Goal: Information Seeking & Learning: Understand process/instructions

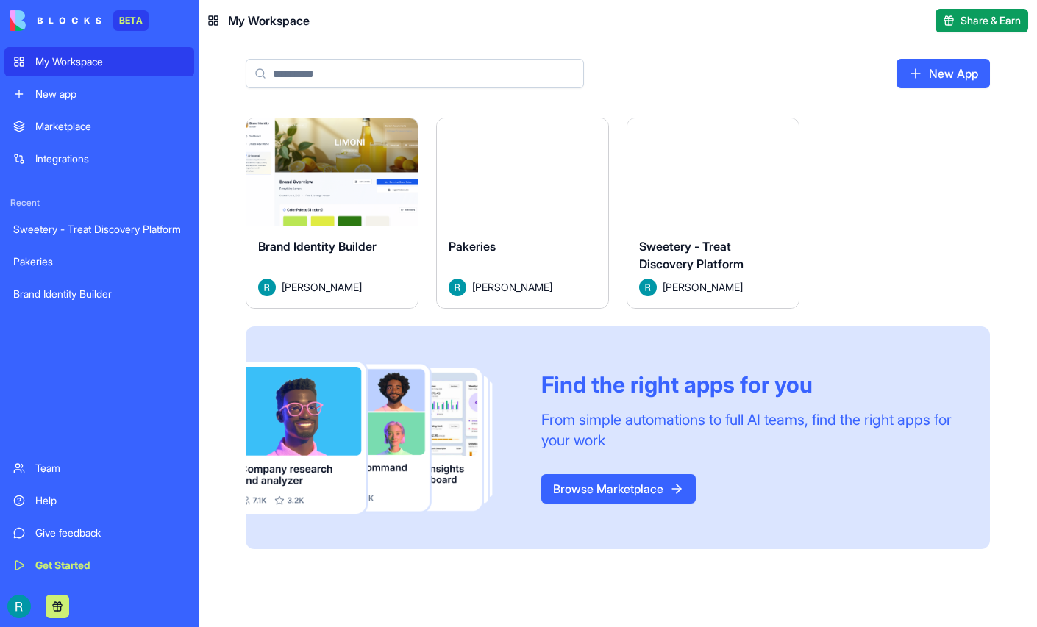
click at [20, 486] on link "Help" at bounding box center [99, 500] width 190 height 29
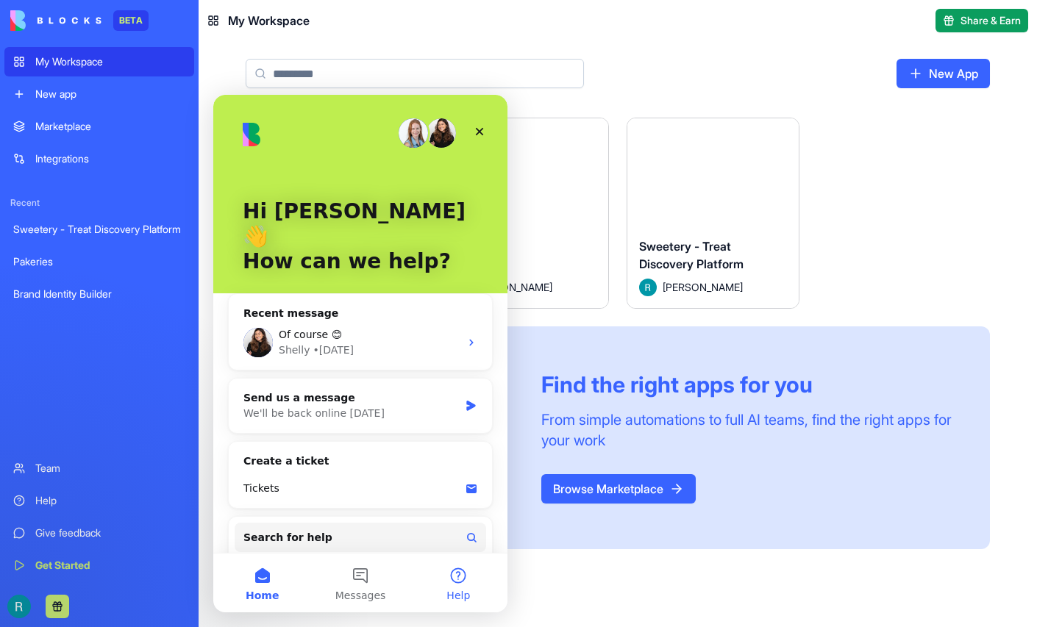
click at [454, 574] on button "Help" at bounding box center [459, 583] width 98 height 59
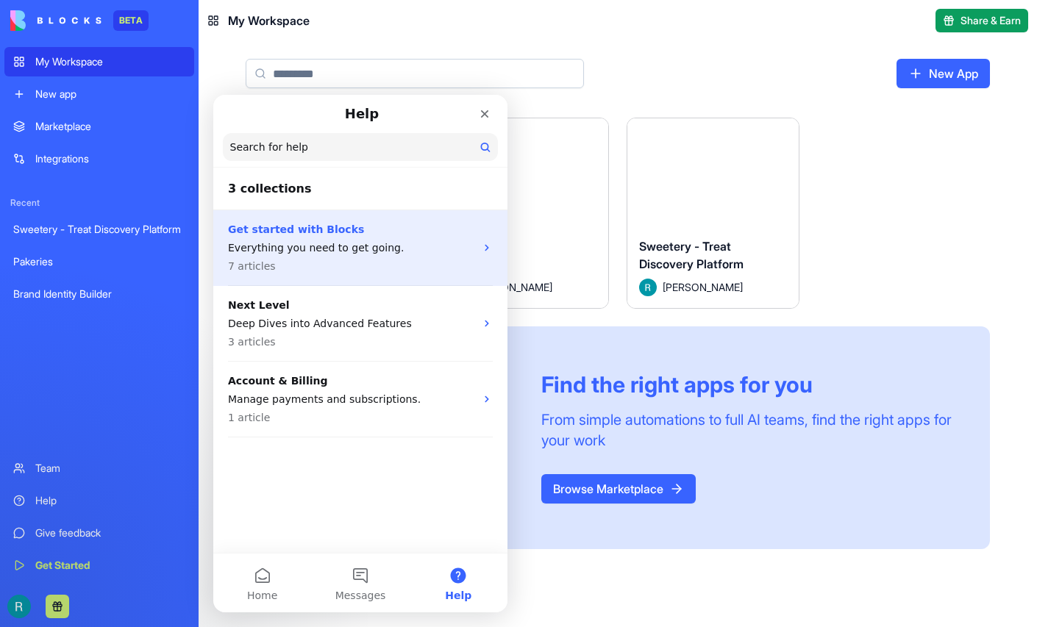
click at [318, 227] on p "Get started with Blocks" at bounding box center [351, 229] width 247 height 15
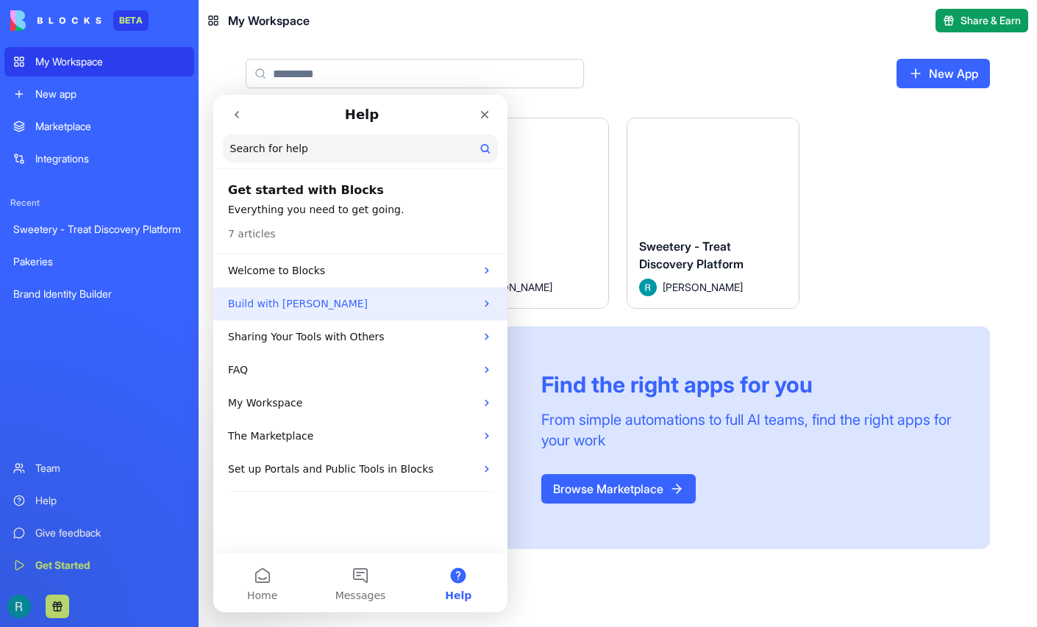
click at [276, 296] on p "Build with [PERSON_NAME]" at bounding box center [351, 303] width 247 height 15
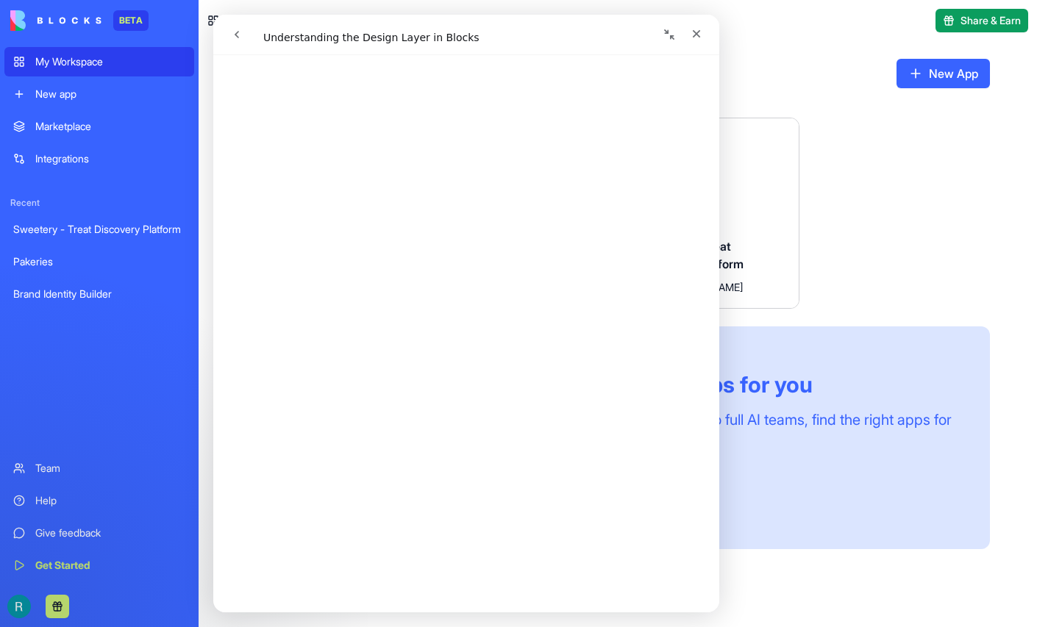
scroll to position [462, 0]
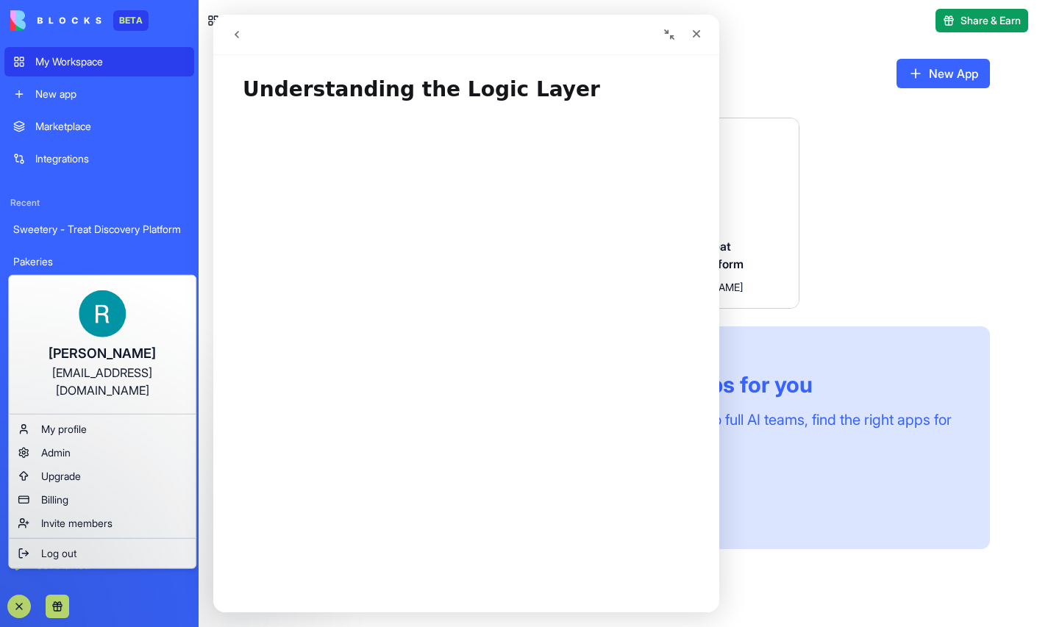
click at [235, 33] on icon "go back" at bounding box center [237, 34] width 4 height 7
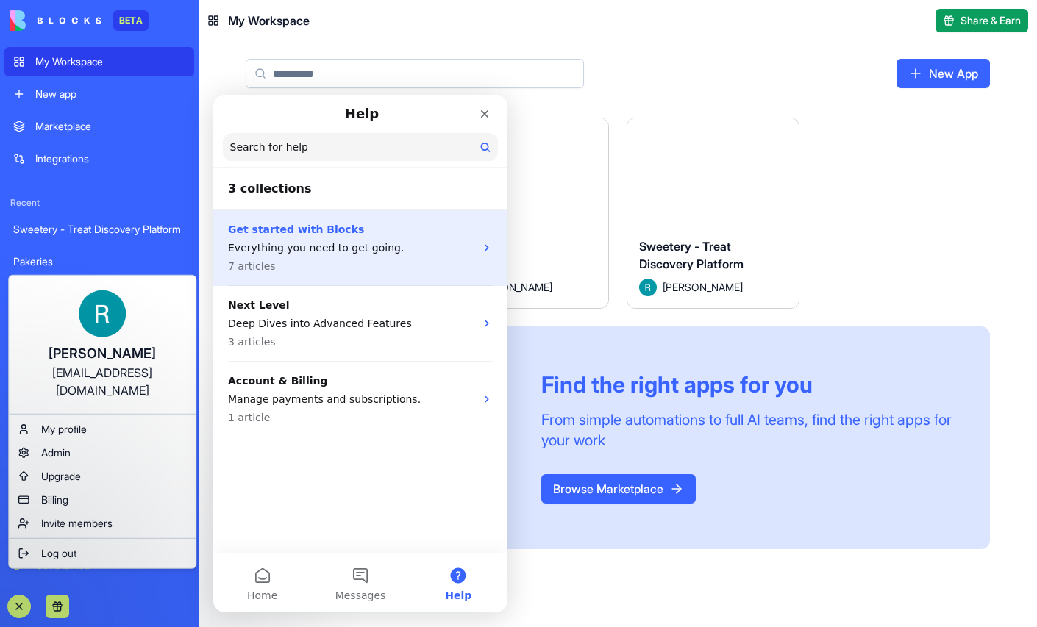
click at [368, 237] on p "Get started with Blocks" at bounding box center [351, 229] width 247 height 15
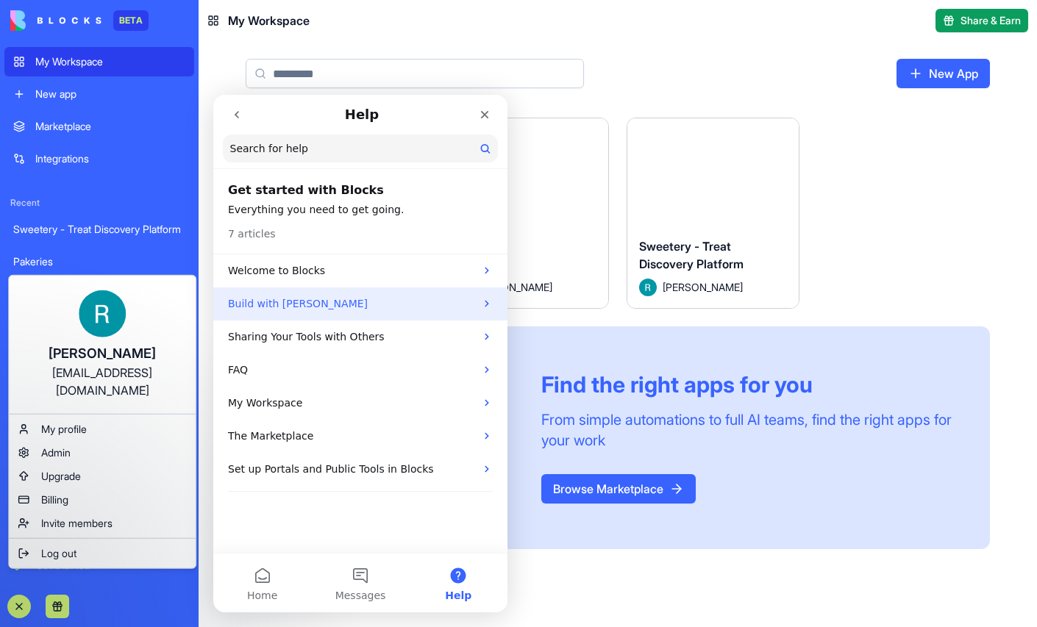
click at [290, 292] on div "Build with [PERSON_NAME]" at bounding box center [360, 303] width 294 height 33
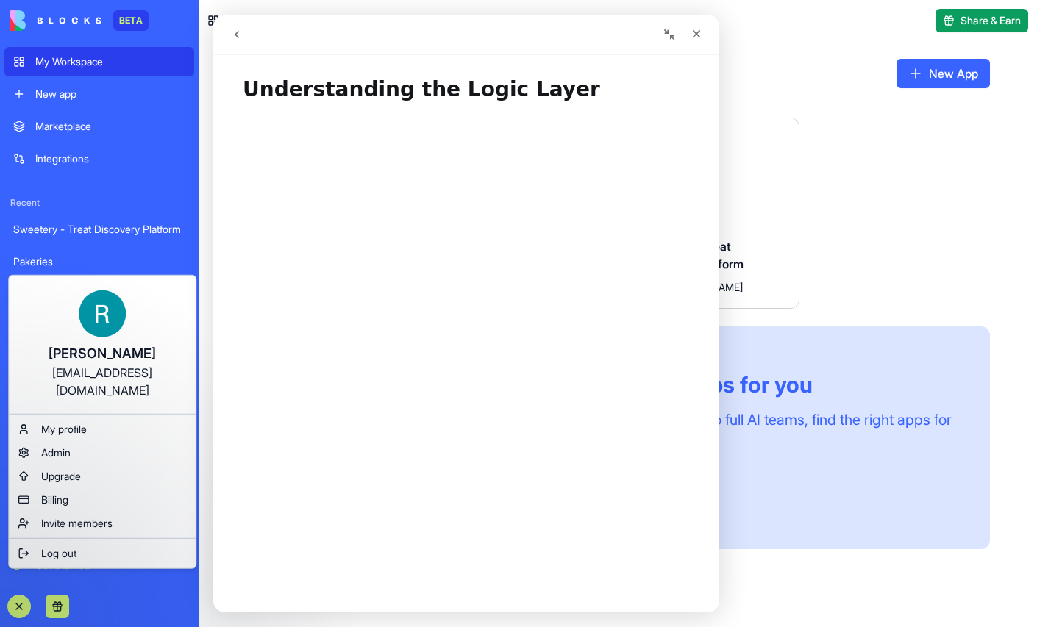
click at [232, 35] on icon "go back" at bounding box center [237, 35] width 12 height 12
click at [236, 31] on icon "go back" at bounding box center [237, 35] width 12 height 12
click at [235, 35] on icon "go back" at bounding box center [237, 34] width 4 height 7
